Goal: Obtain resource: Obtain resource

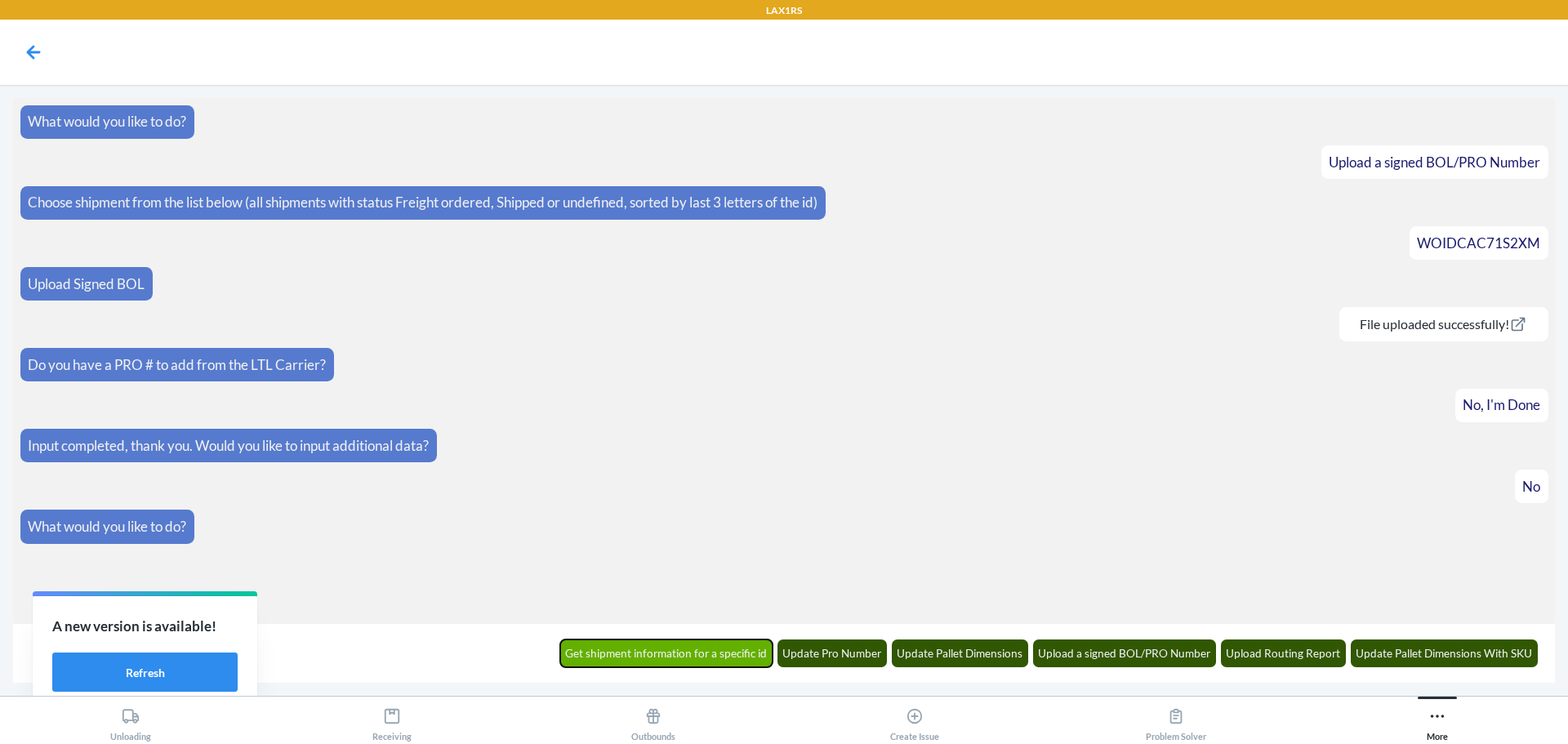
click at [692, 658] on button "Get shipment information for a specific id" at bounding box center [667, 653] width 213 height 28
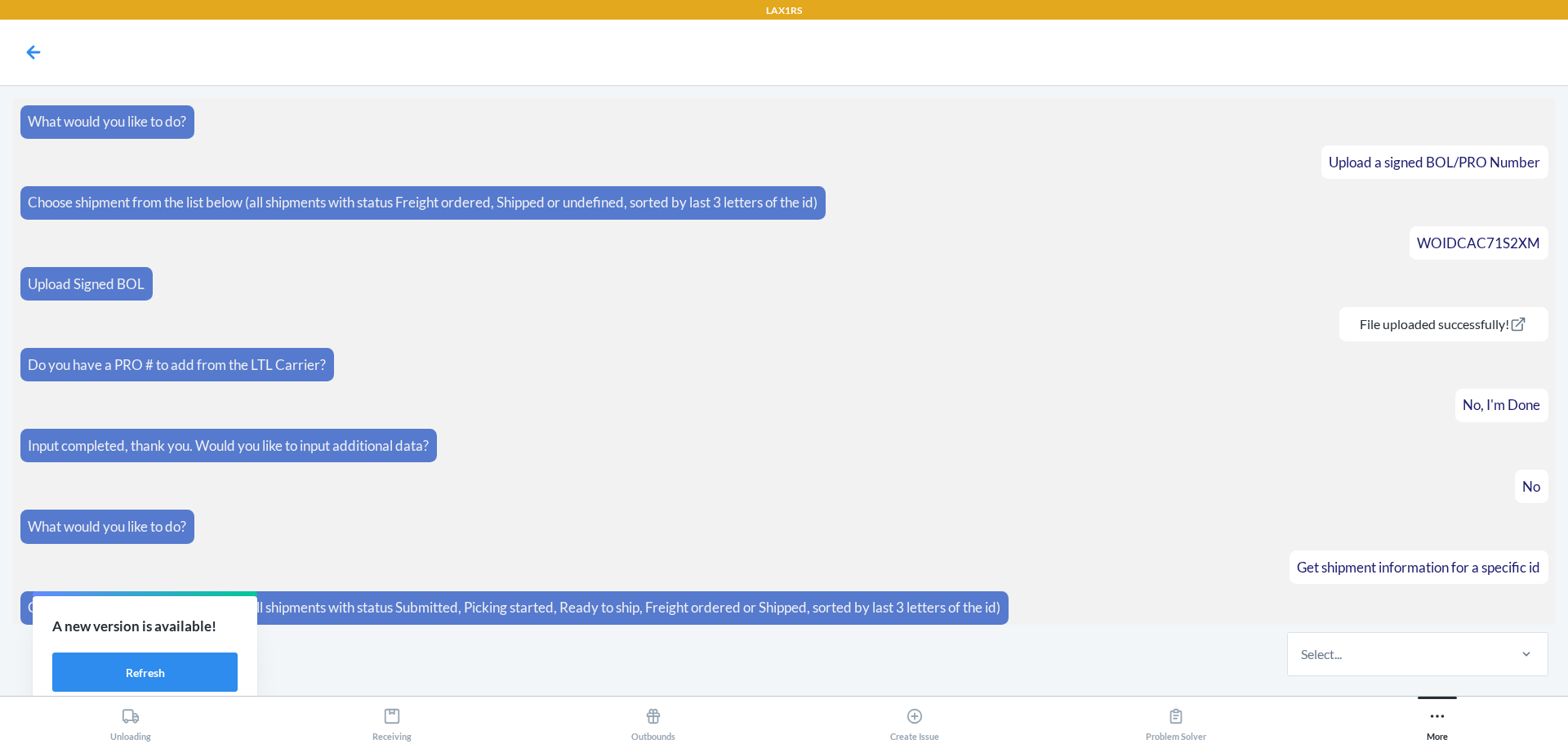
scroll to position [7, 0]
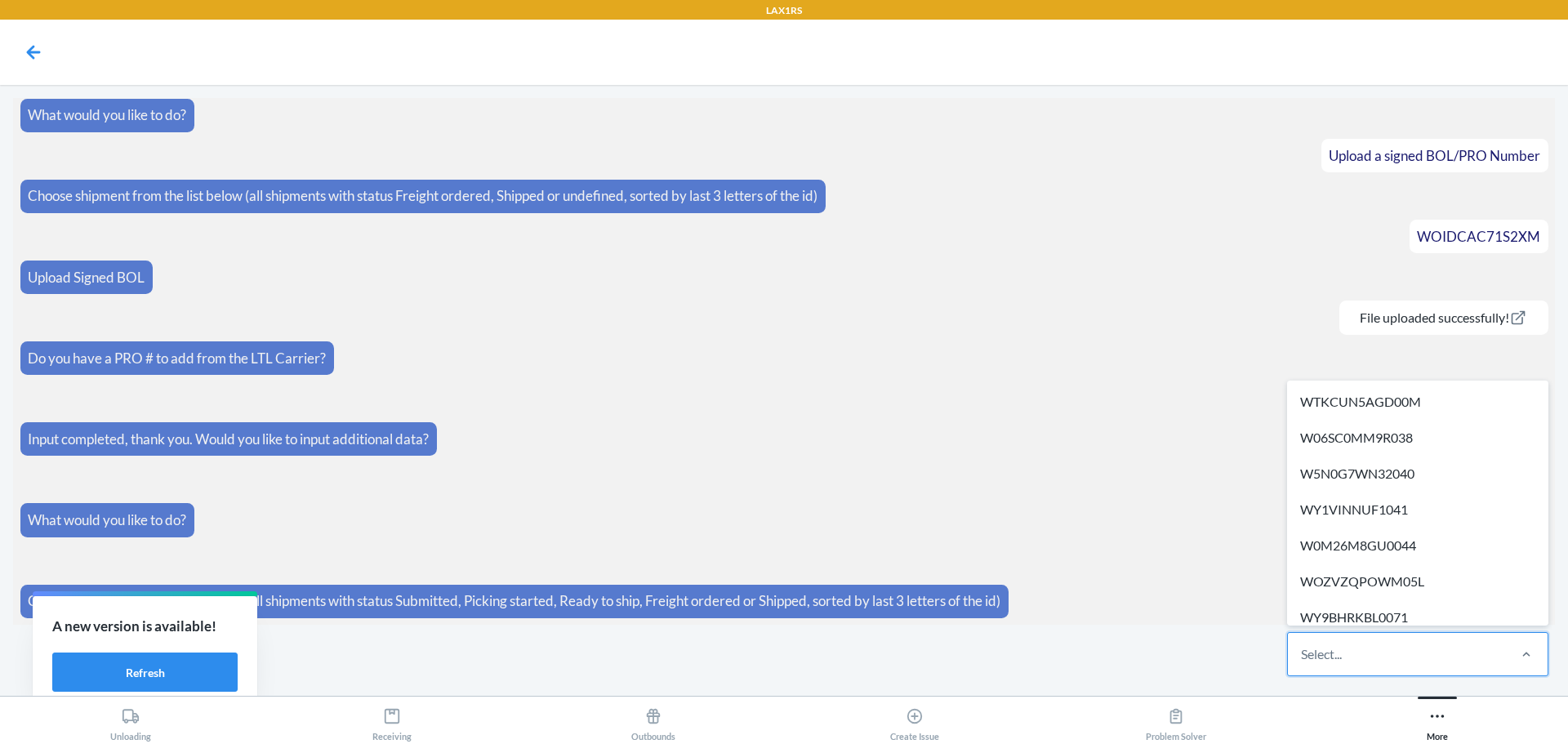
click at [1435, 662] on div "Select..." at bounding box center [1397, 653] width 217 height 42
click at [1302, 662] on input "option WTKCUN5AGD00M focused, 1 of 683. 683 results available. Use Up and Down …" at bounding box center [1302, 653] width 2 height 20
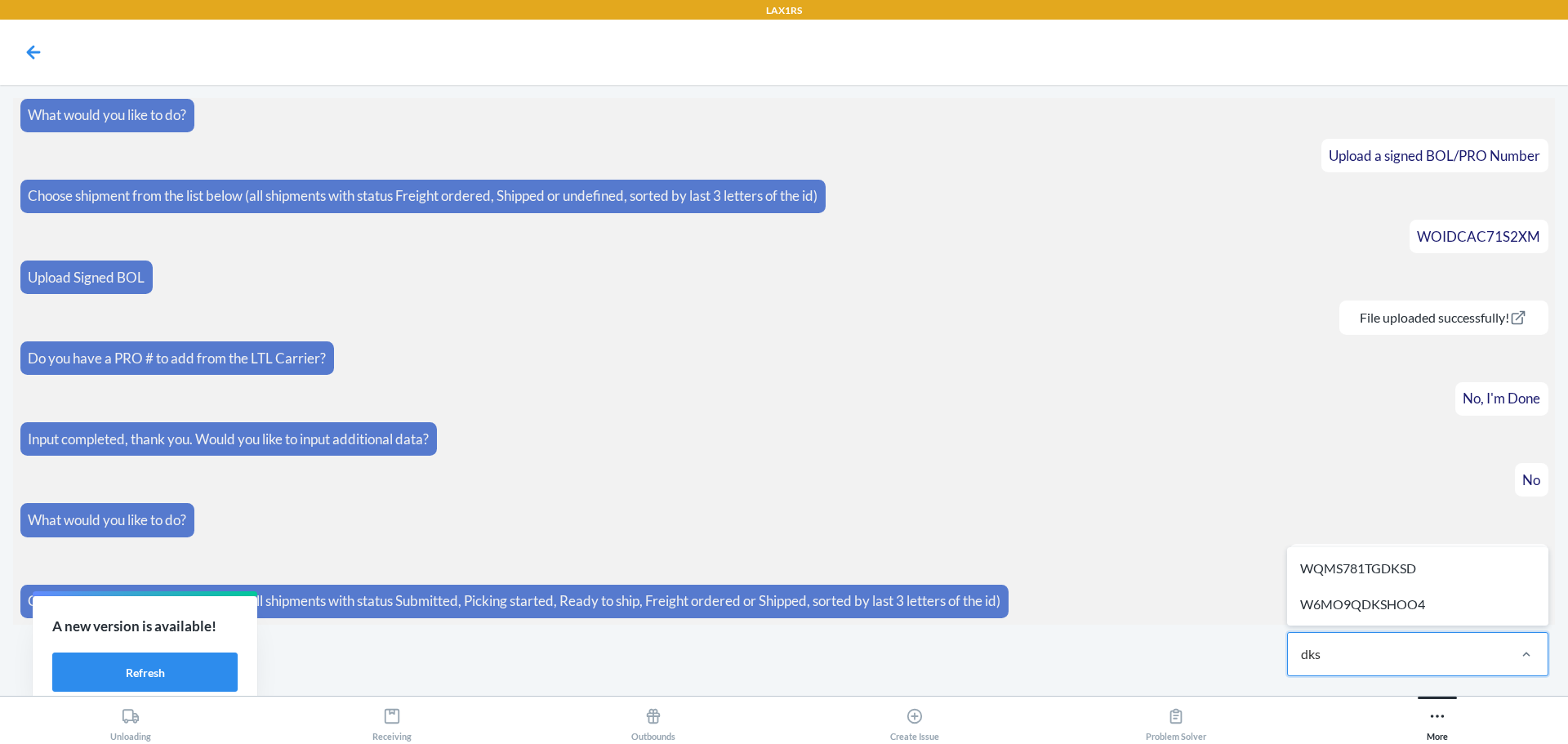
type input "dksd"
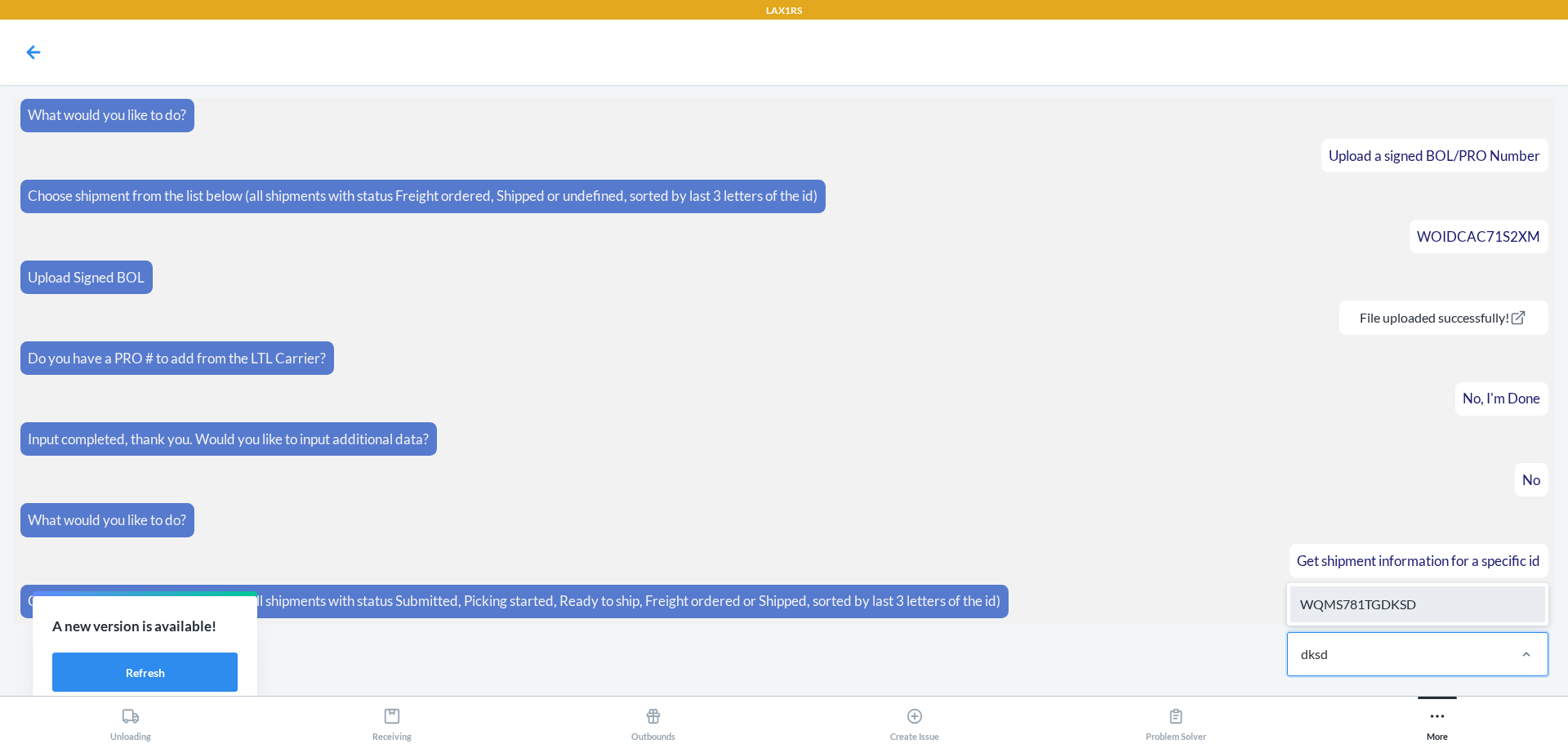
click at [1476, 610] on div "WQMS781TGDKSD" at bounding box center [1417, 604] width 255 height 36
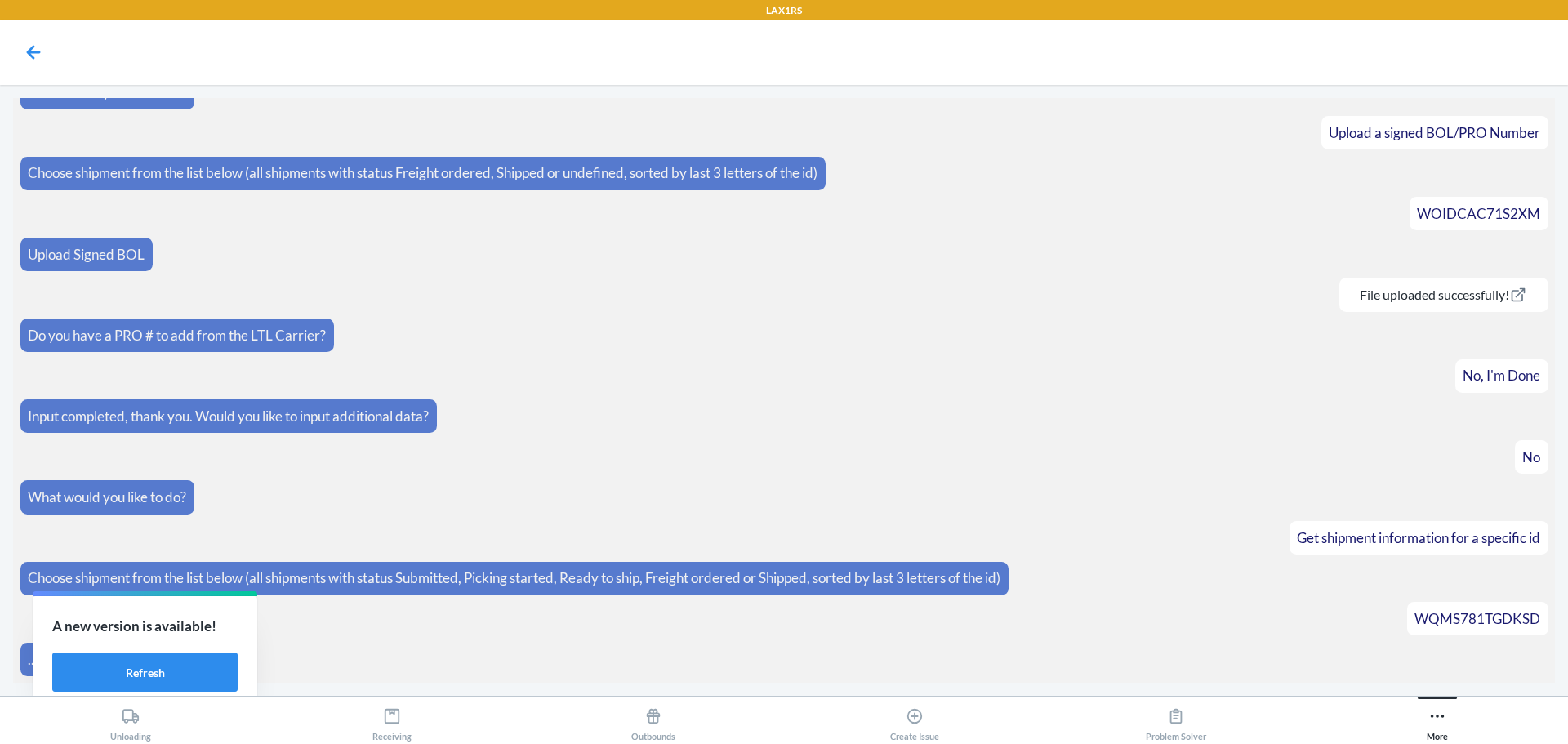
scroll to position [88, 0]
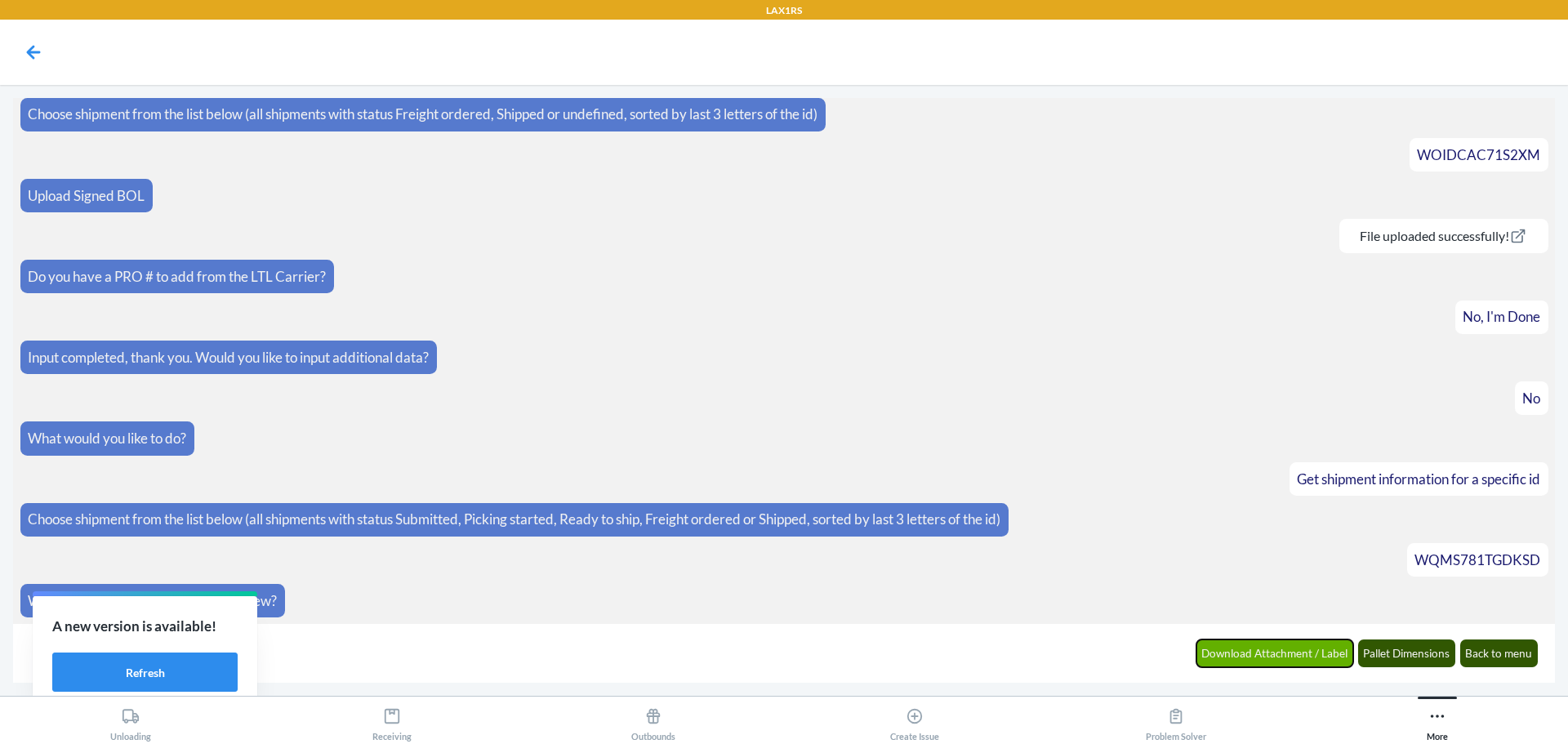
click at [1210, 655] on button "Download Attachment / Label" at bounding box center [1275, 653] width 158 height 28
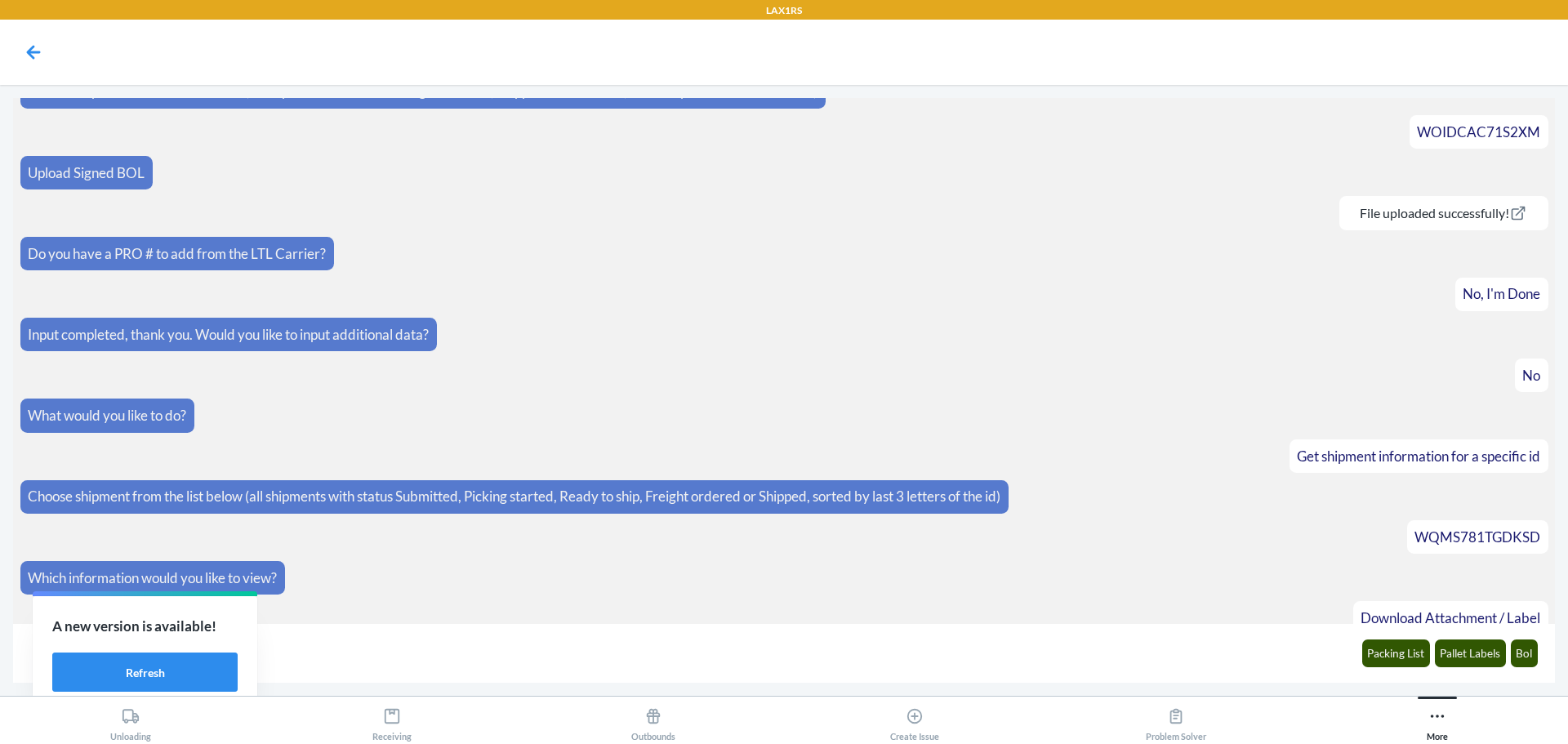
scroll to position [170, 0]
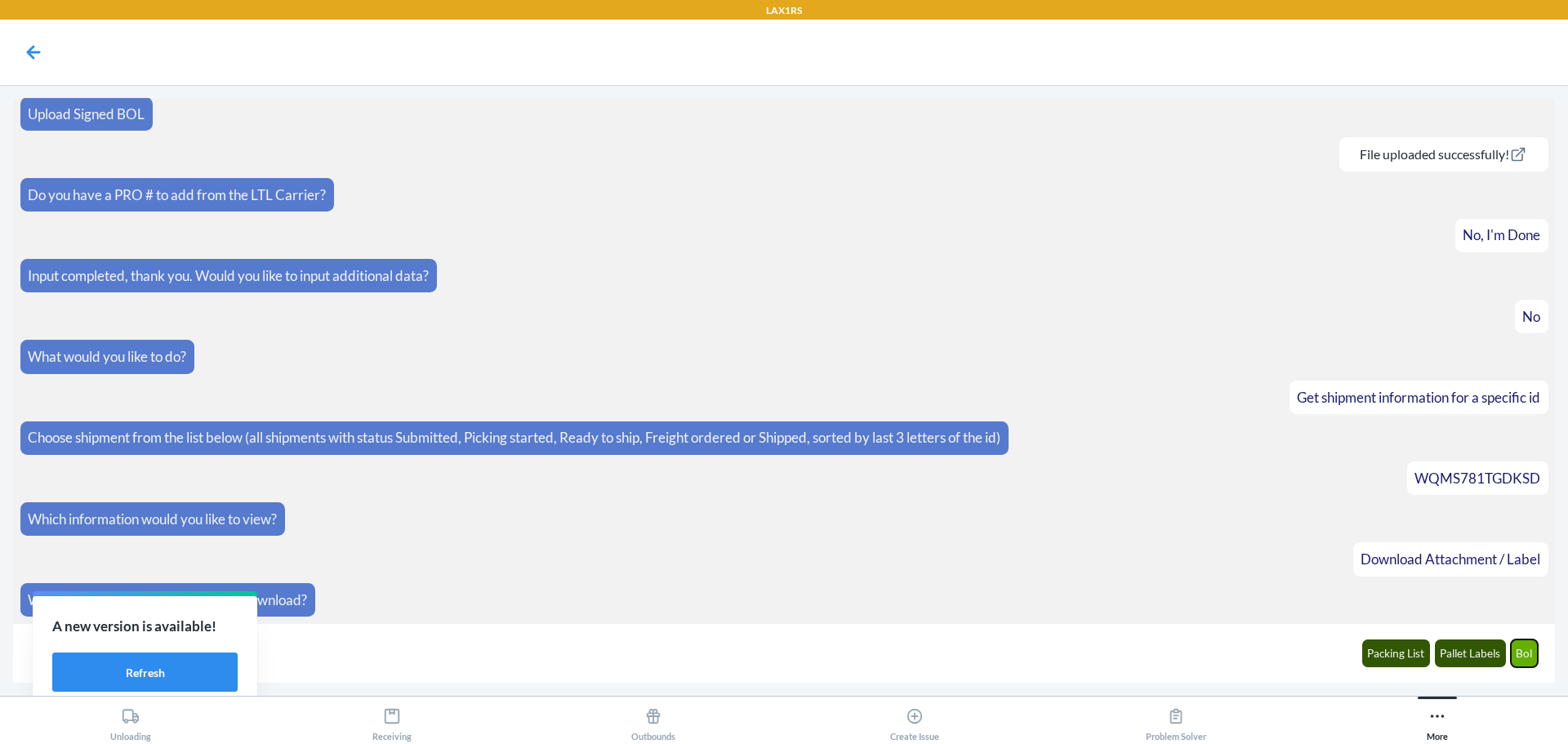
click at [1520, 650] on button "Bol" at bounding box center [1525, 653] width 28 height 28
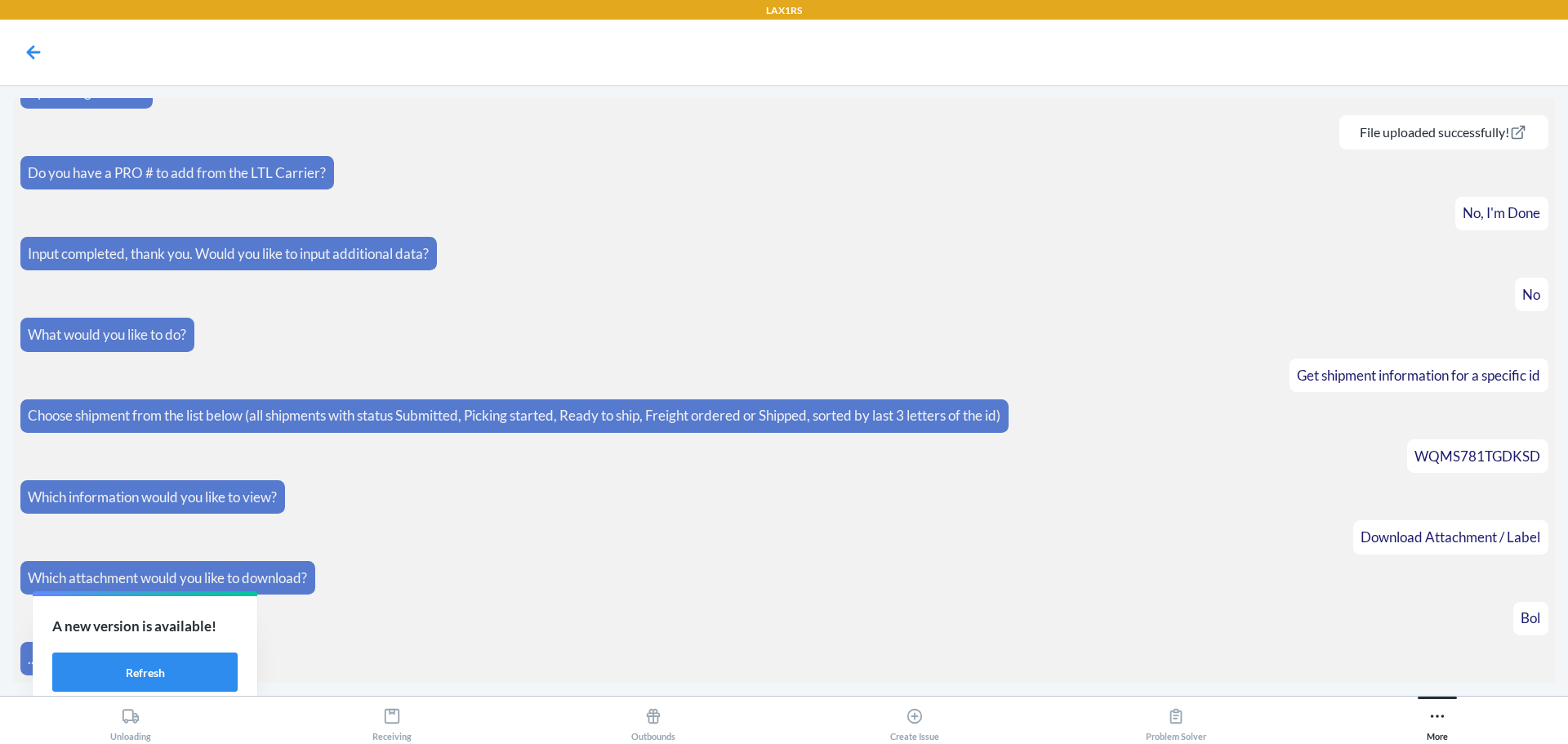
scroll to position [250, 0]
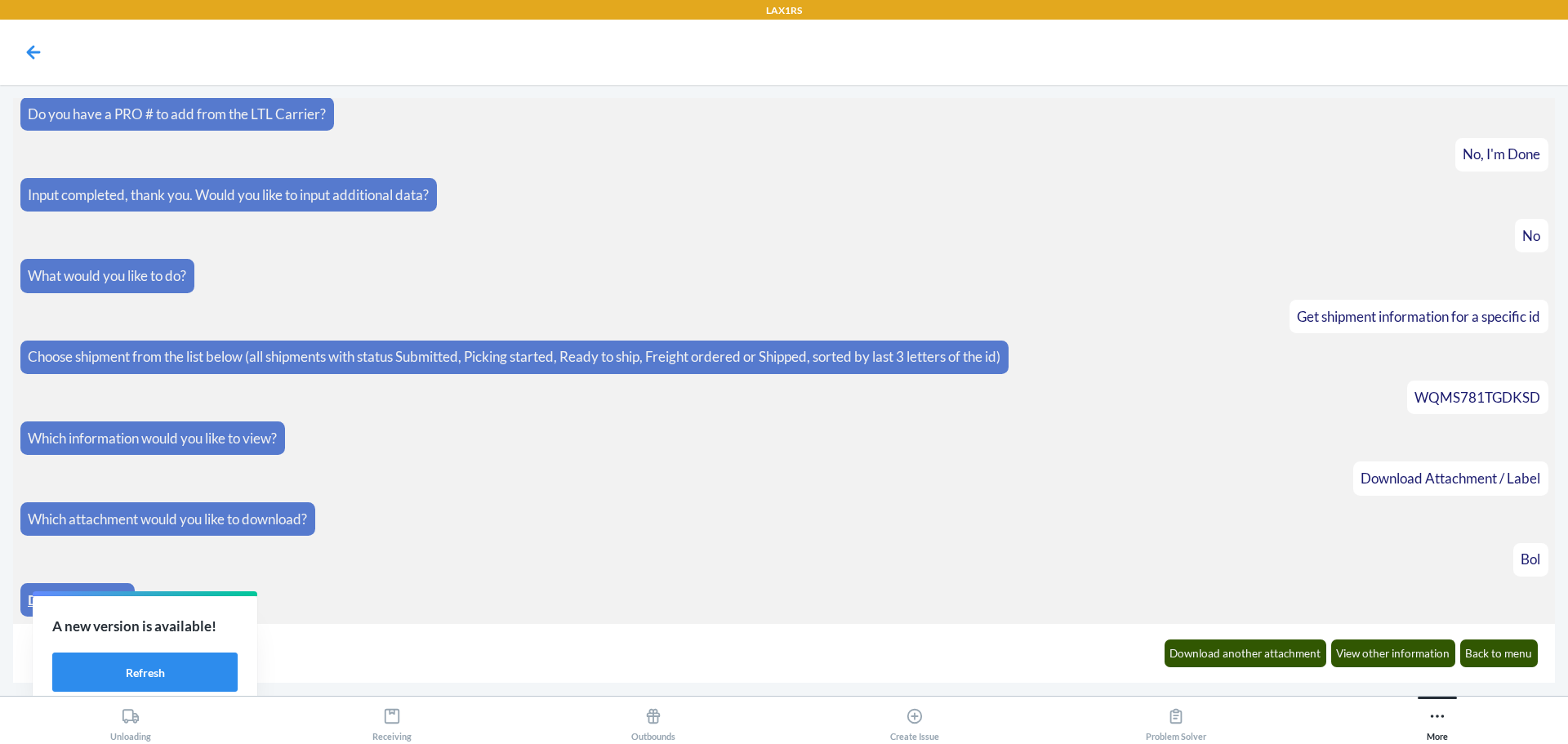
click at [31, 602] on link "Download Here" at bounding box center [78, 599] width 99 height 17
click at [1491, 397] on span "WQMS781TGDKSD" at bounding box center [1477, 397] width 126 height 17
copy span "WQMS781TGDKSD"
